Goal: Information Seeking & Learning: Learn about a topic

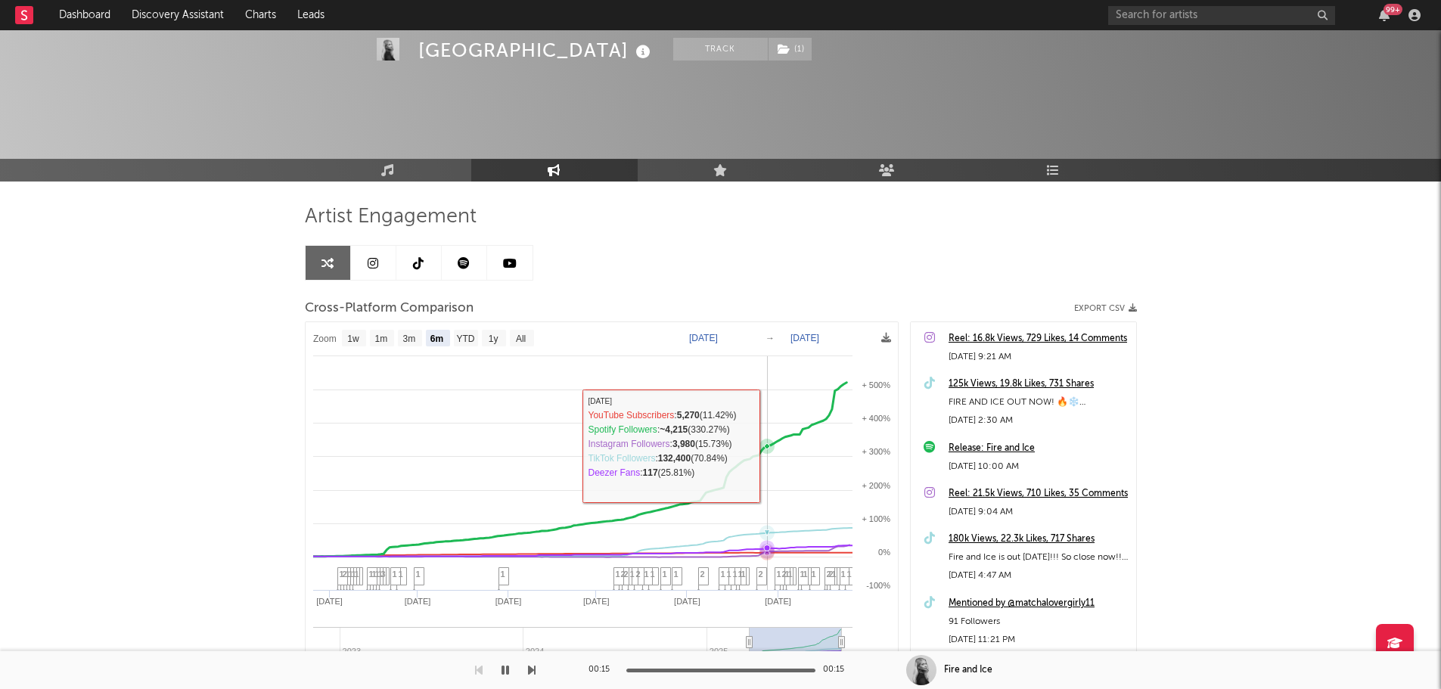
select select "6m"
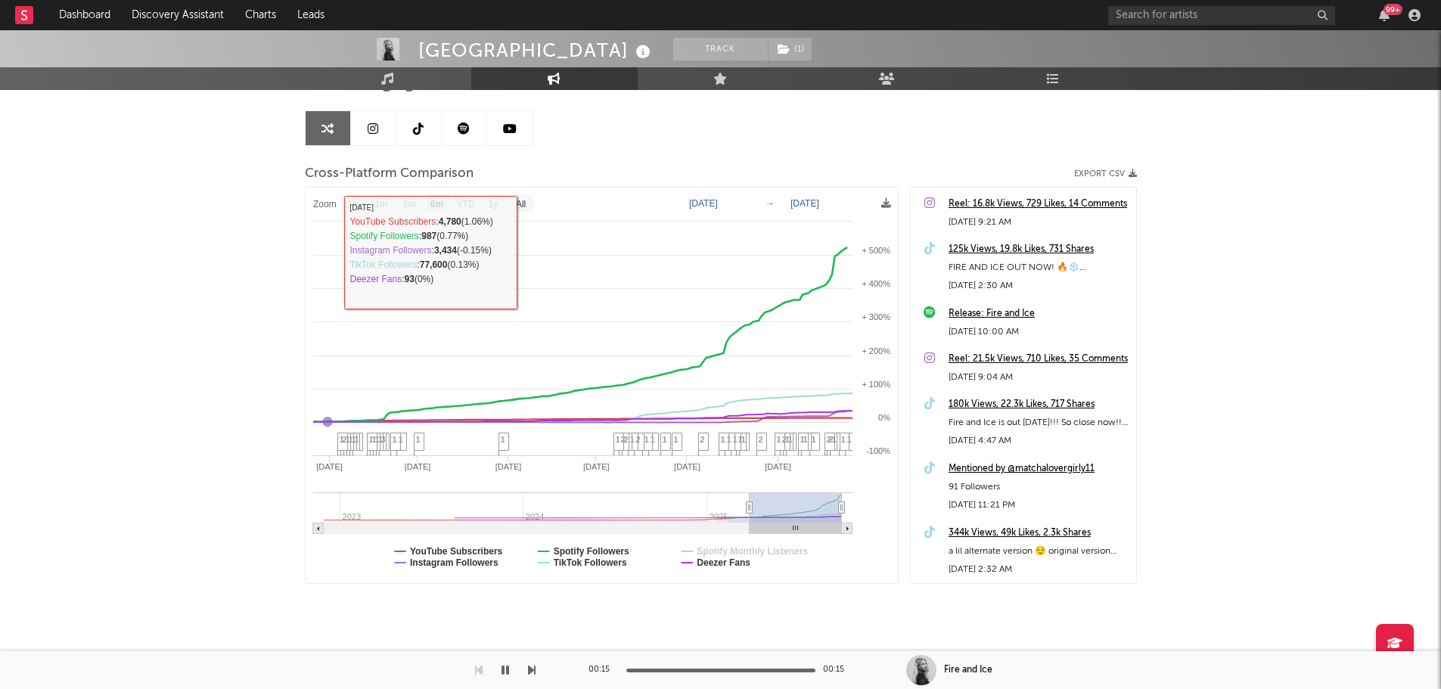
click at [259, 228] on div "Alexandria Track ( 1 ) Australia | Folk Edit Track ( 1 ) Benchmark Summary 6,08…" at bounding box center [720, 293] width 1441 height 794
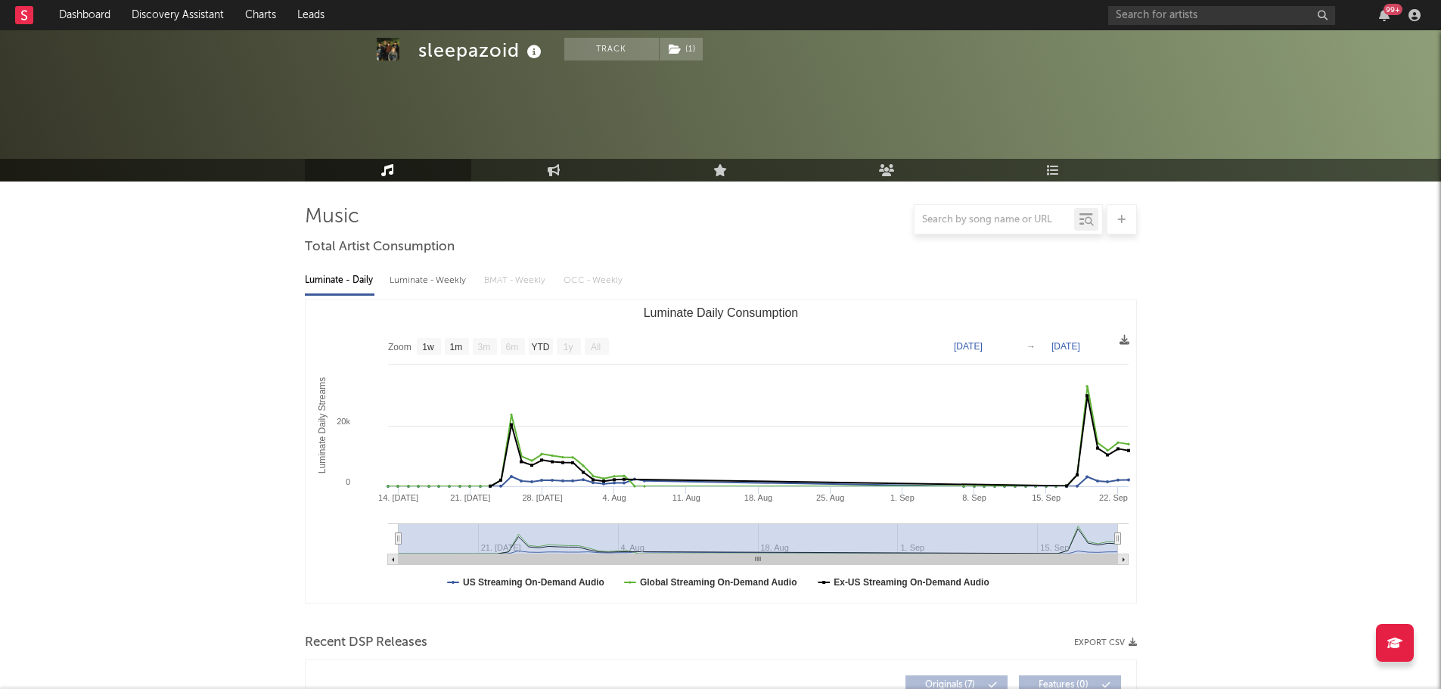
select select "1w"
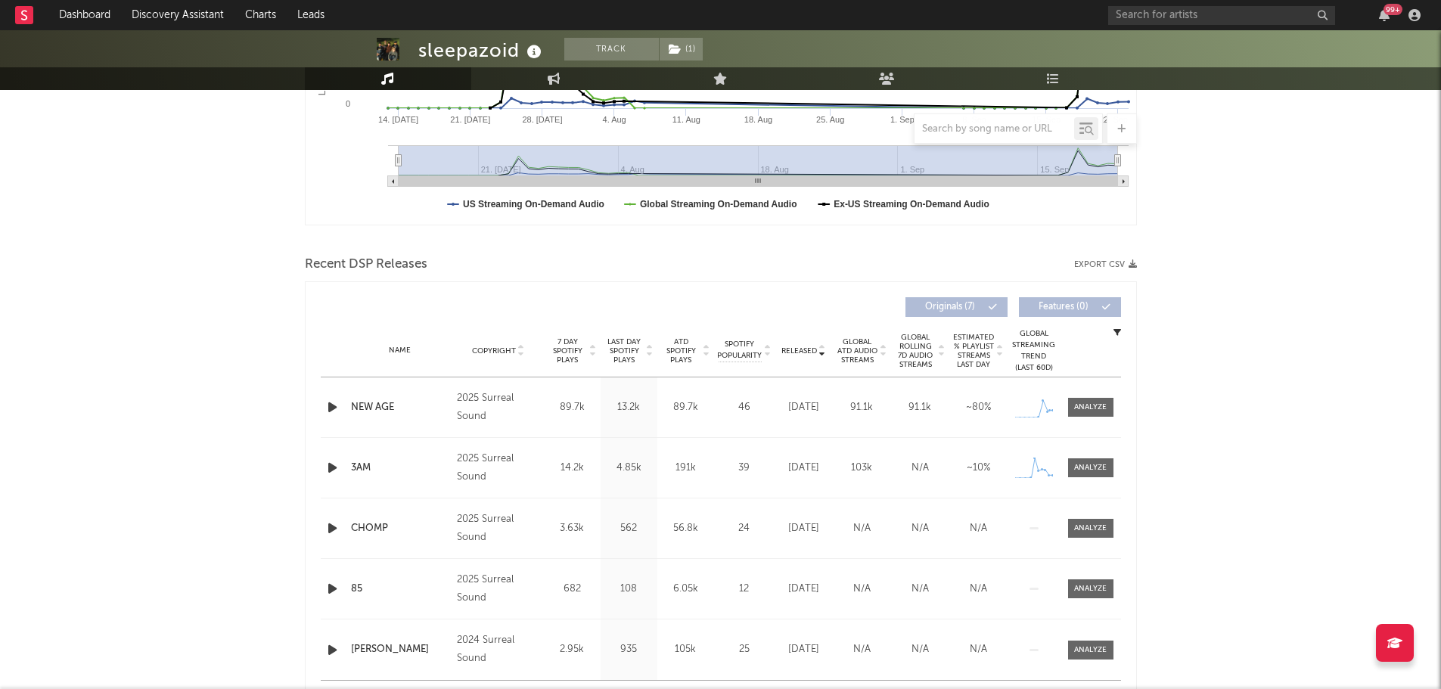
click at [529, 56] on icon at bounding box center [534, 52] width 22 height 21
click at [535, 49] on icon at bounding box center [534, 52] width 22 height 21
drag, startPoint x: 229, startPoint y: 178, endPoint x: 216, endPoint y: 258, distance: 81.3
click at [229, 178] on div "sleepazoid Track ( 1 ) [GEOGRAPHIC_DATA] | Alternative Edit Track ( 1 ) Benchma…" at bounding box center [720, 393] width 1441 height 1483
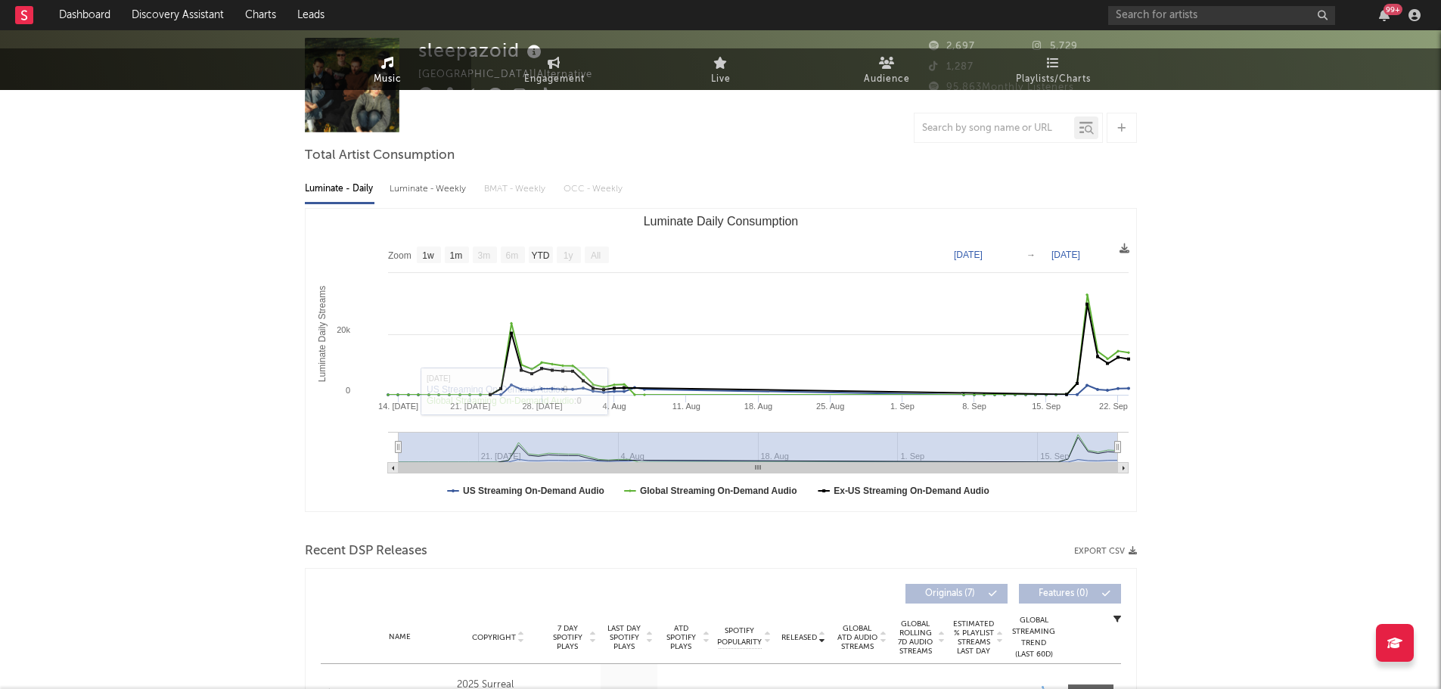
scroll to position [0, 0]
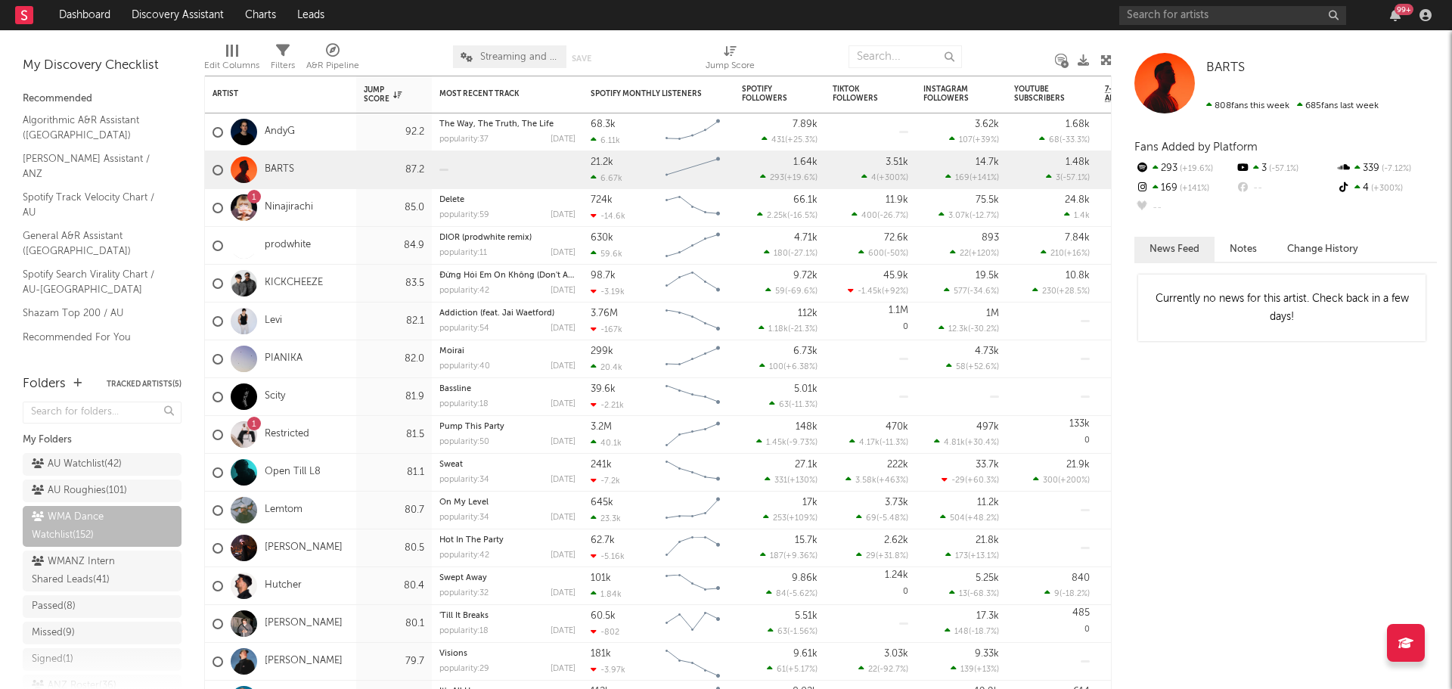
click at [361, 234] on div "84.9" at bounding box center [394, 246] width 76 height 38
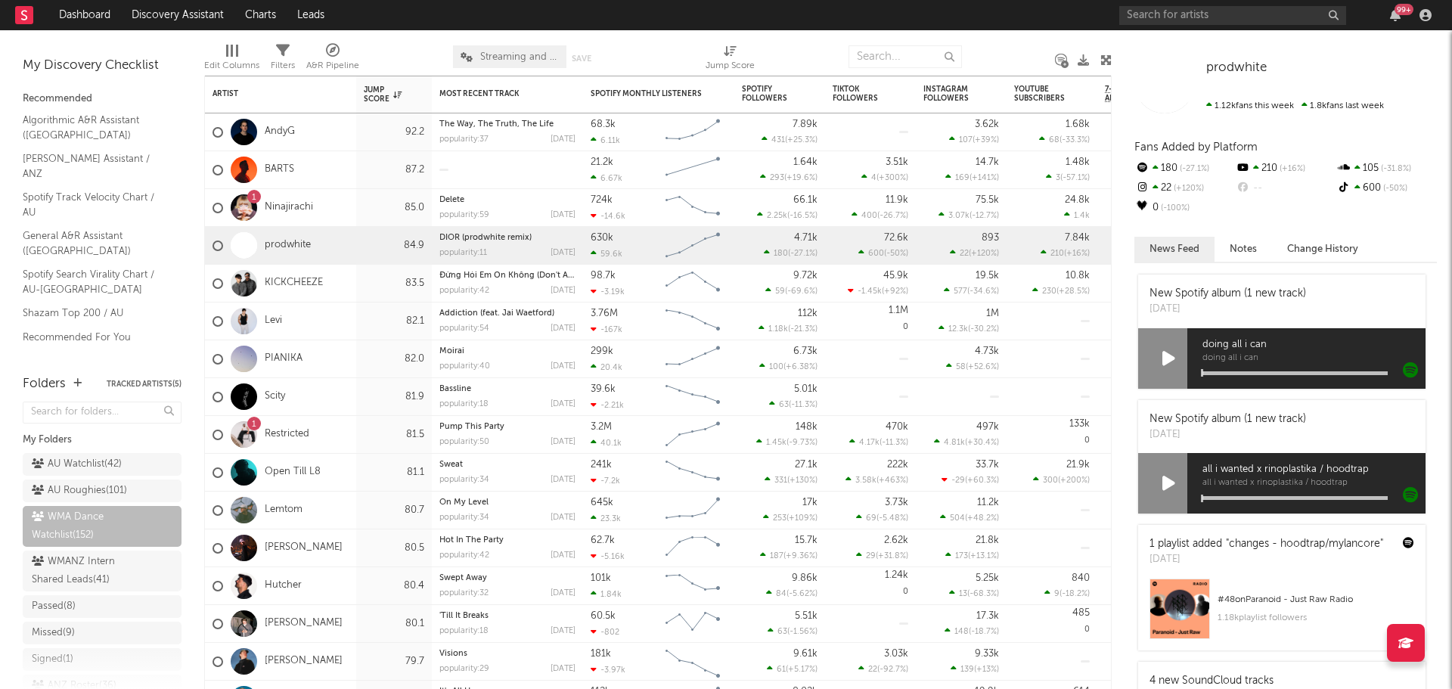
click at [347, 206] on div "1 Ninajirachi" at bounding box center [280, 208] width 151 height 38
